Goal: Information Seeking & Learning: Find specific page/section

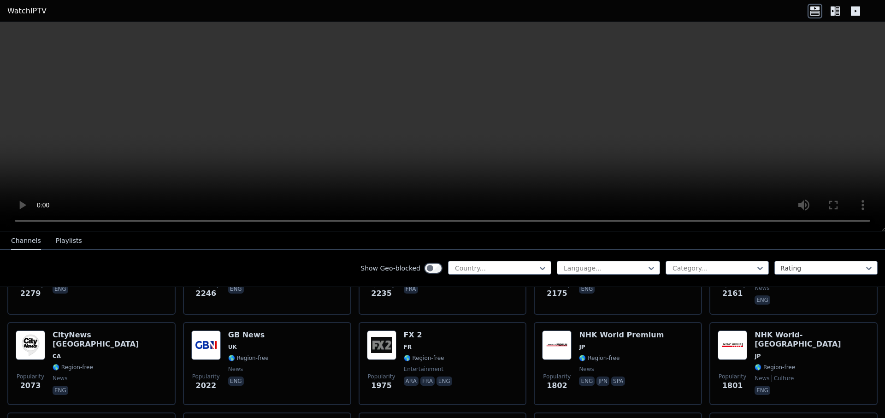
scroll to position [535, 0]
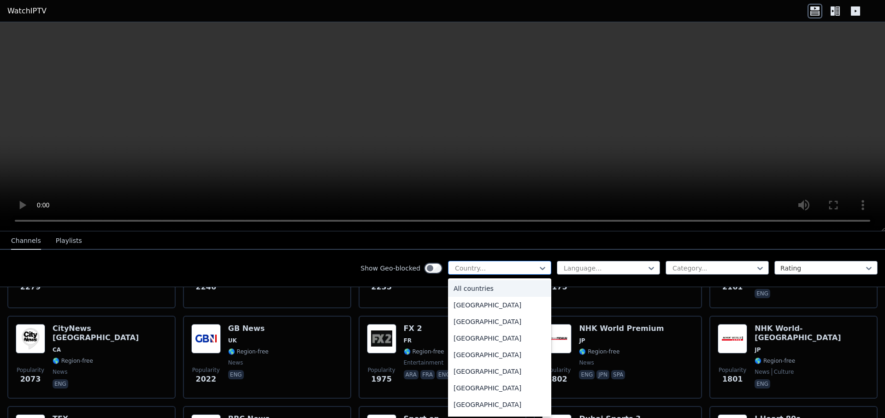
click at [499, 271] on div at bounding box center [496, 268] width 84 height 9
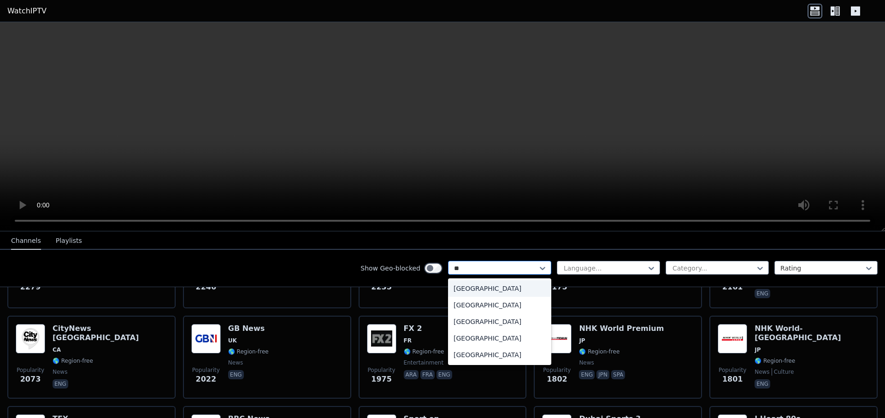
type input "***"
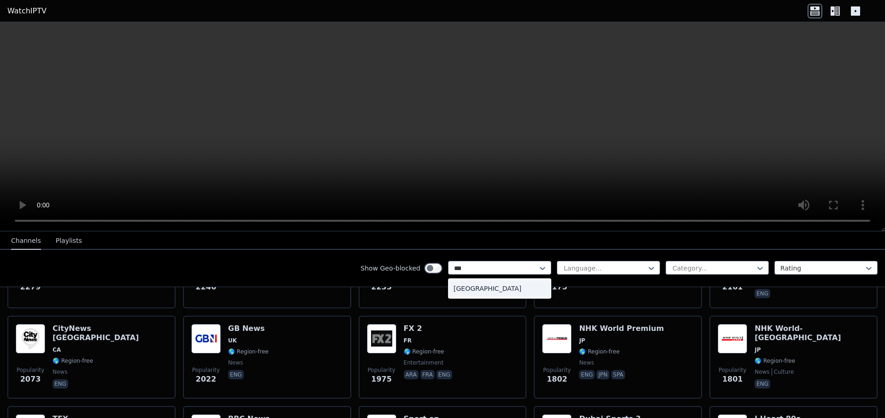
click at [458, 287] on div "[GEOGRAPHIC_DATA]" at bounding box center [499, 288] width 103 height 17
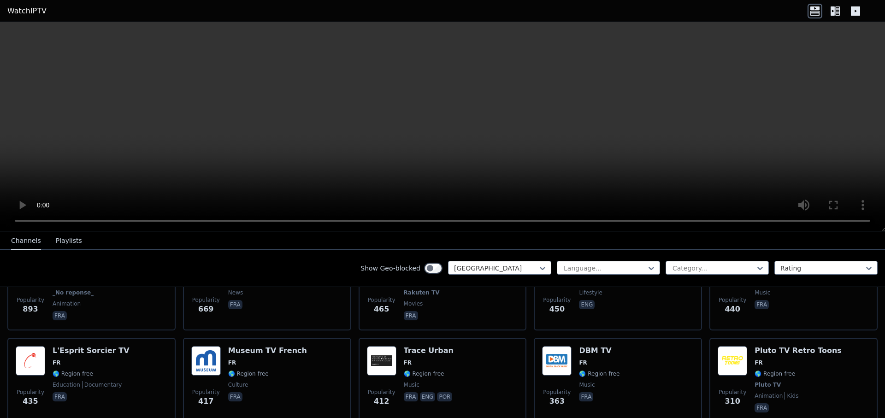
scroll to position [337, 0]
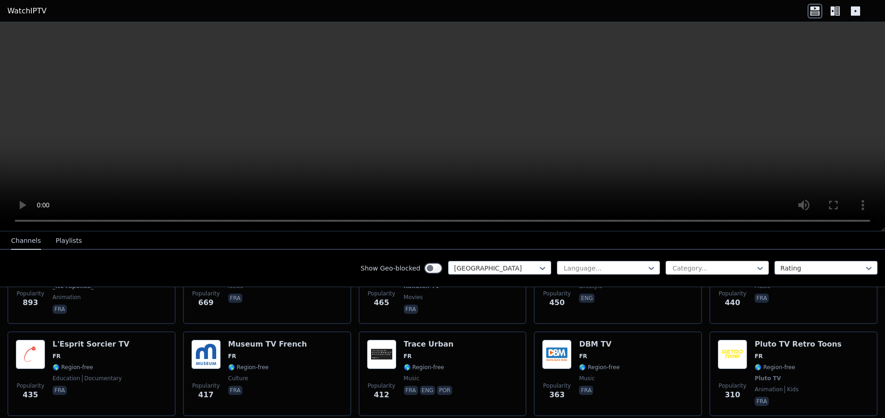
click at [703, 265] on div at bounding box center [713, 268] width 84 height 9
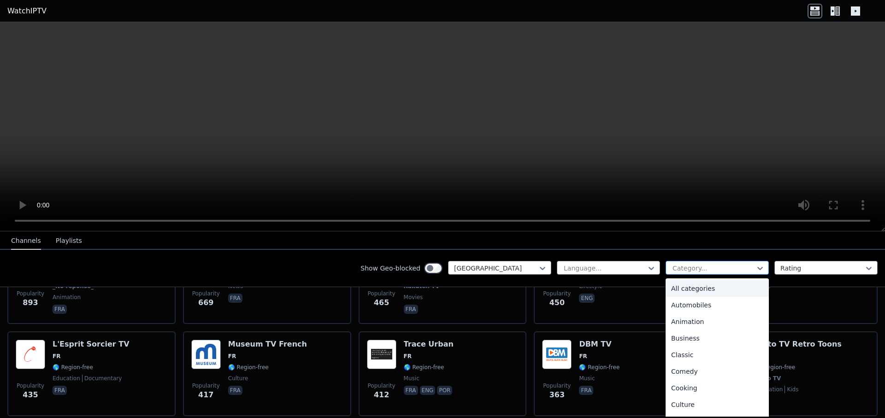
click at [703, 265] on div at bounding box center [713, 268] width 84 height 9
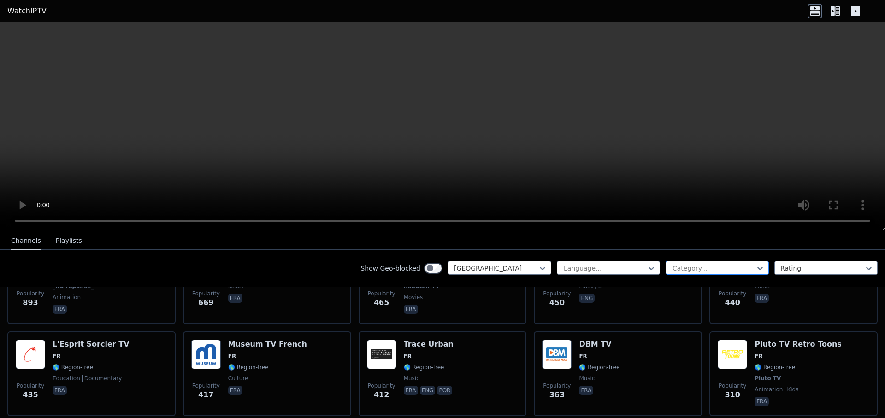
click at [703, 265] on div at bounding box center [713, 268] width 84 height 9
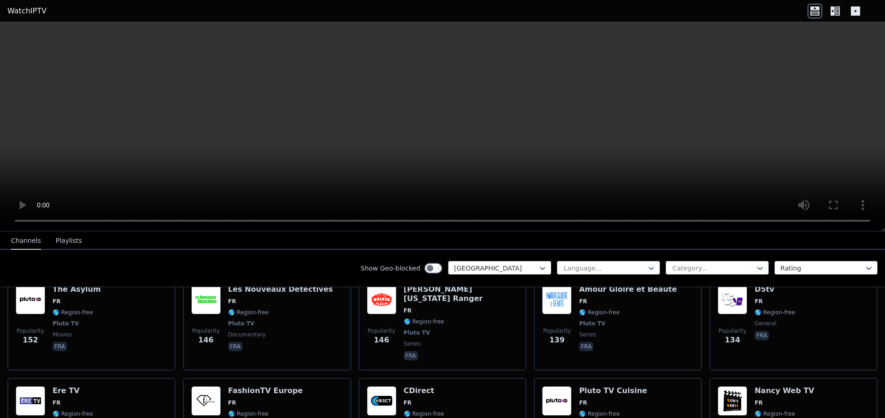
scroll to position [949, 0]
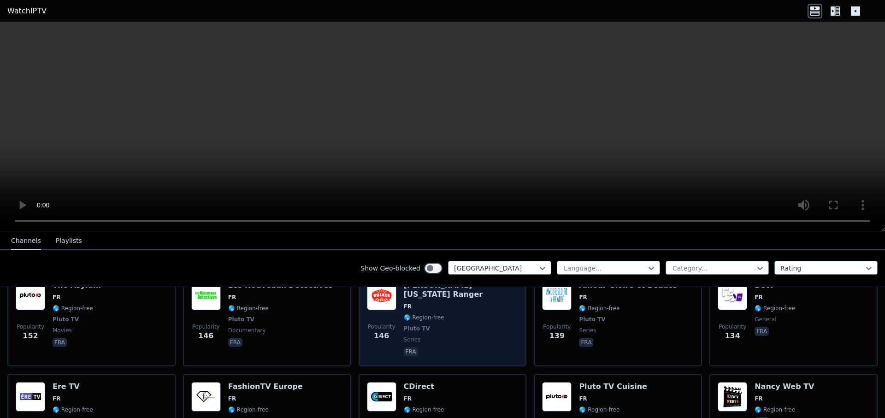
click at [464, 327] on div "[PERSON_NAME] [US_STATE] Ranger FR 🌎 Region-free Pluto TV series fra" at bounding box center [461, 319] width 115 height 77
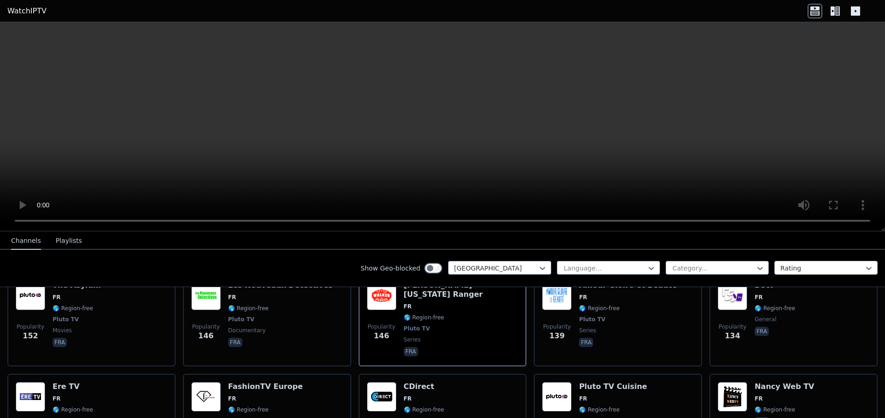
click at [842, 268] on div at bounding box center [822, 268] width 84 height 9
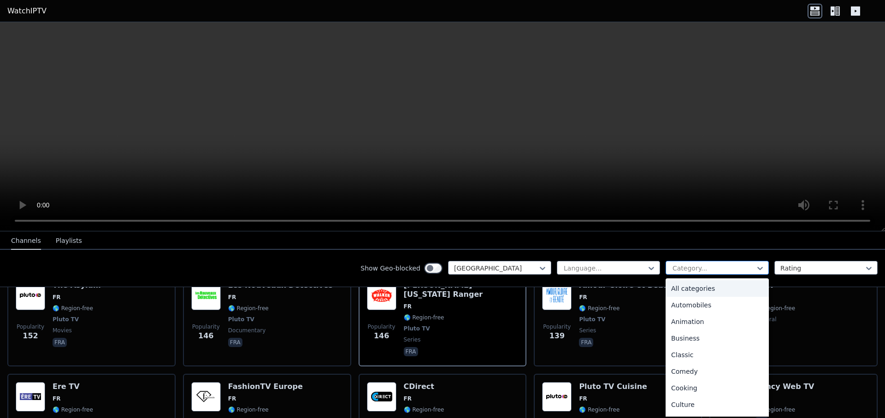
click at [741, 265] on div at bounding box center [713, 268] width 84 height 9
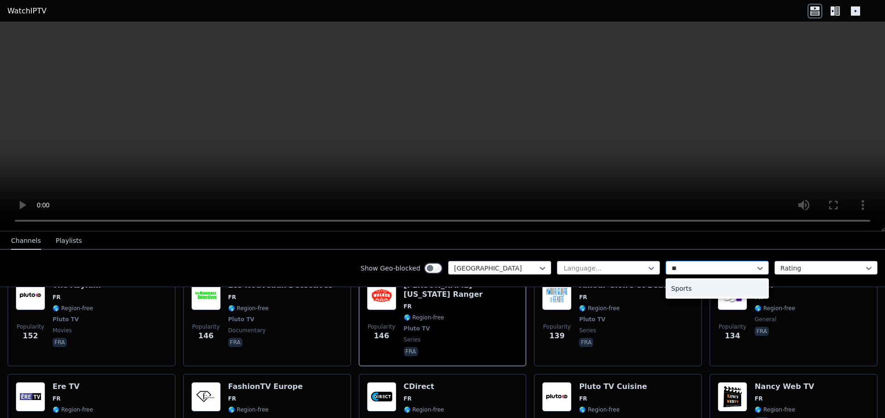
type input "***"
click at [684, 283] on div "Sports" at bounding box center [716, 288] width 103 height 17
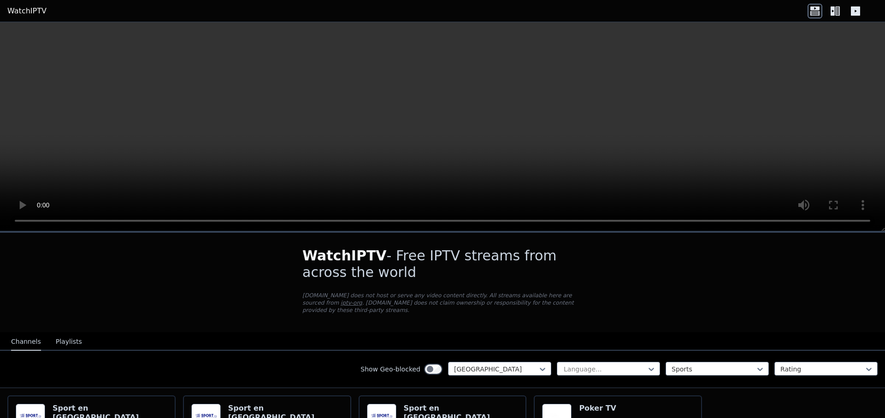
scroll to position [91, 0]
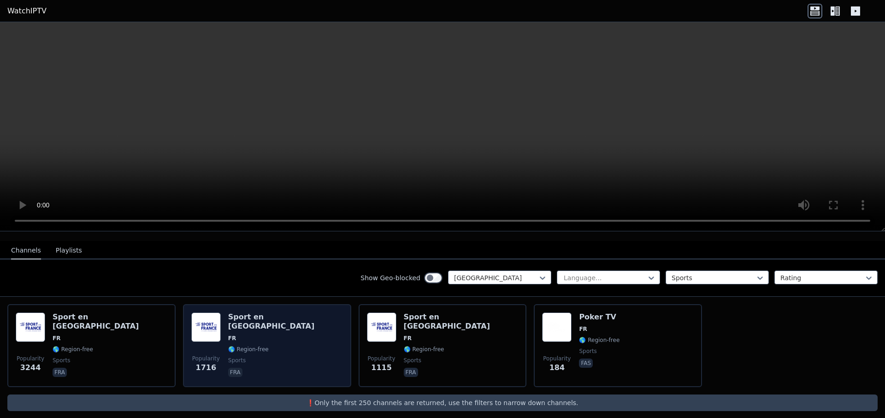
click at [320, 334] on div "Popularity 1716 Sport en [GEOGRAPHIC_DATA] FR 🌎 Region-free sports fra" at bounding box center [267, 345] width 152 height 66
